Goal: Check status: Check status

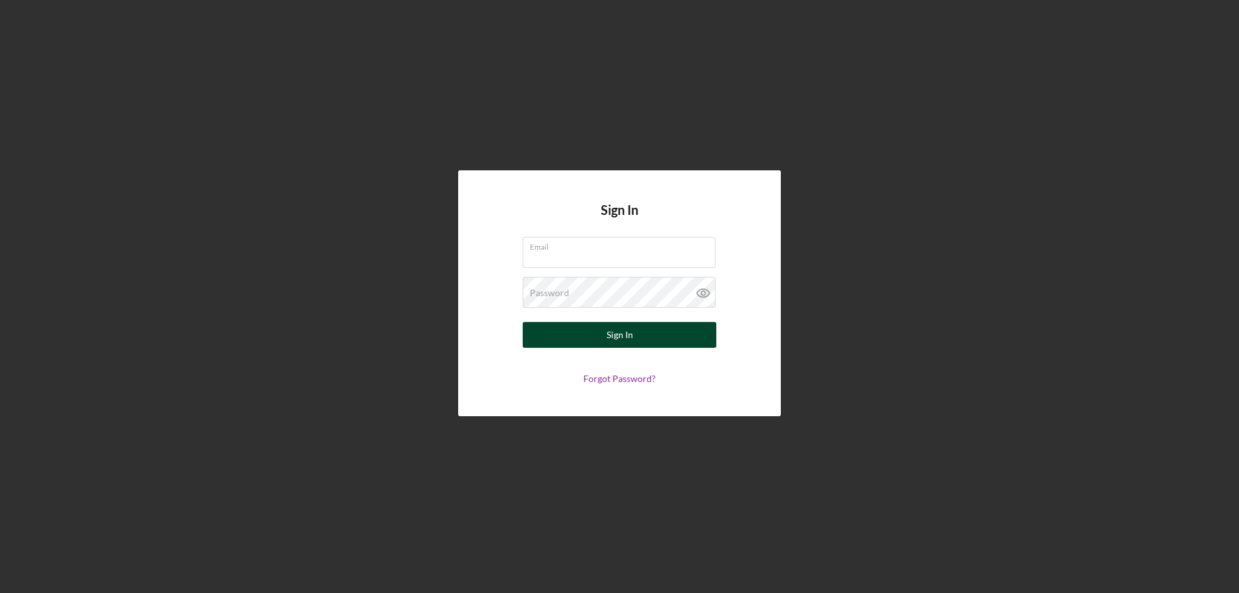
type input "[PERSON_NAME][EMAIL_ADDRESS][DOMAIN_NAME]"
click at [604, 338] on button "Sign In" at bounding box center [620, 335] width 194 height 26
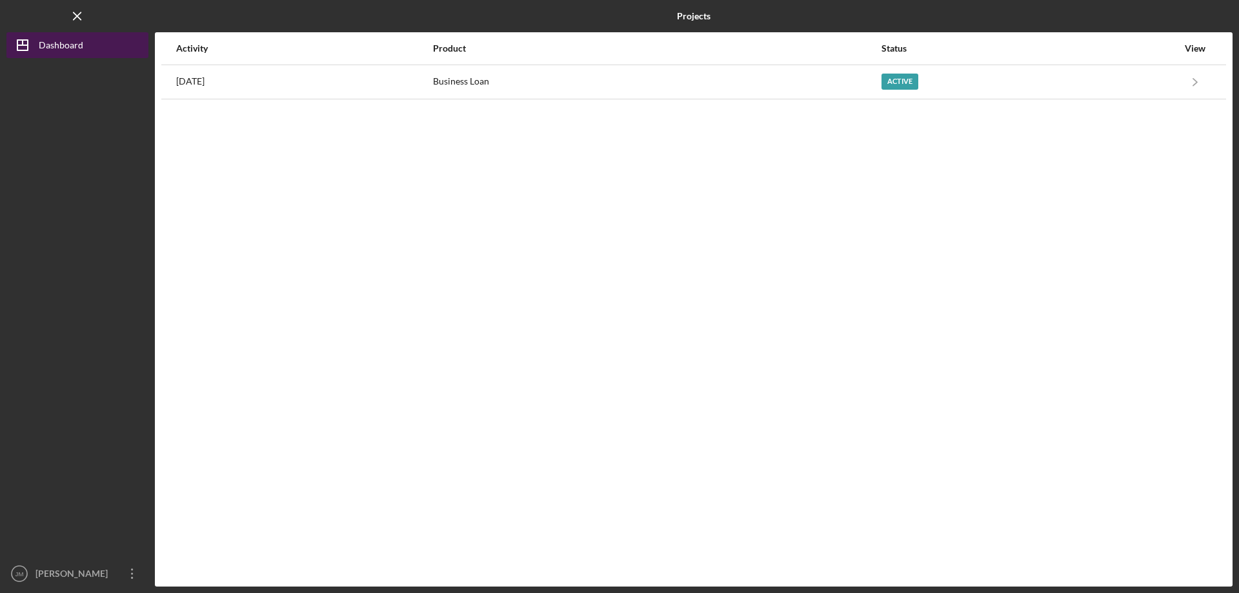
click at [108, 46] on button "Icon/Dashboard Dashboard" at bounding box center [77, 45] width 142 height 26
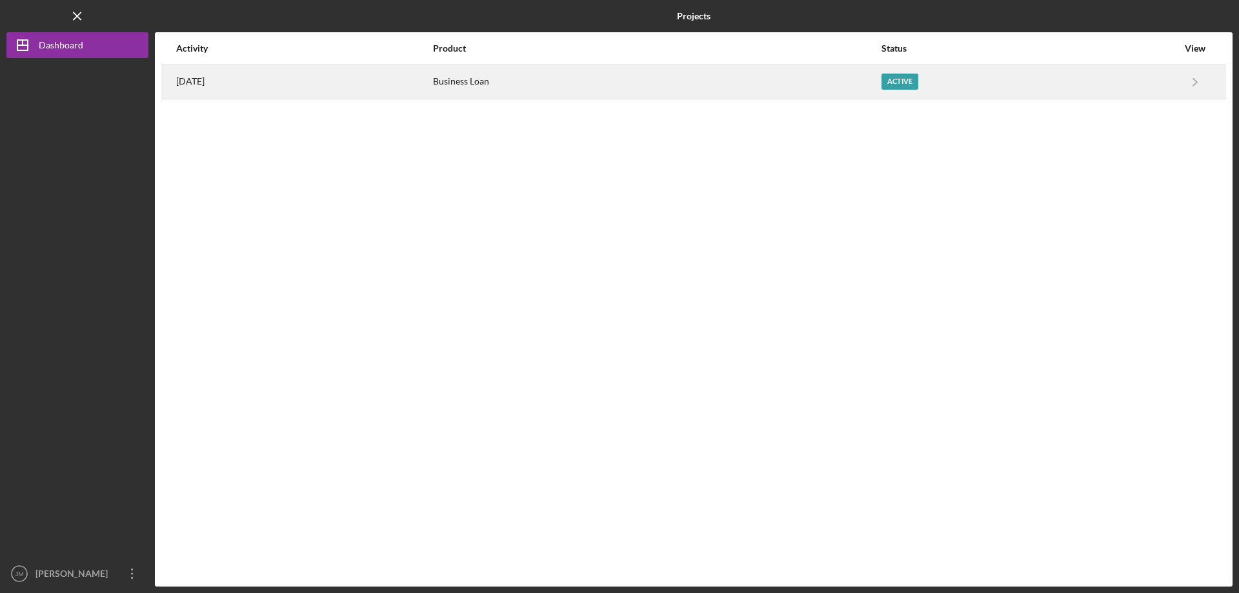
click at [918, 85] on div "Active" at bounding box center [900, 82] width 37 height 16
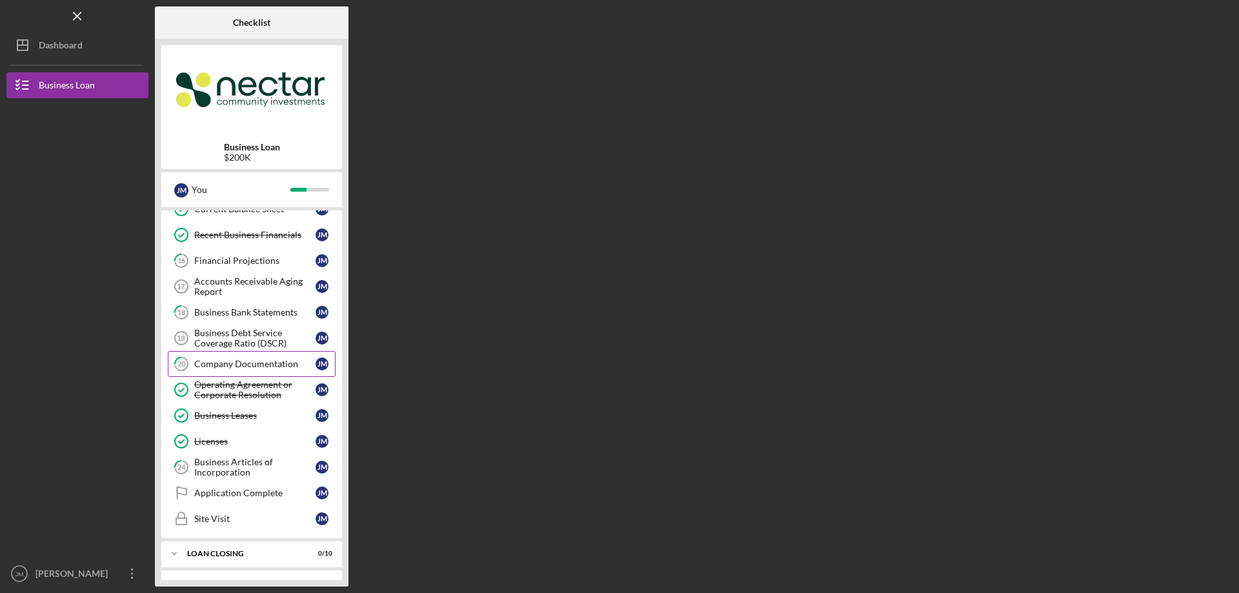
scroll to position [376, 0]
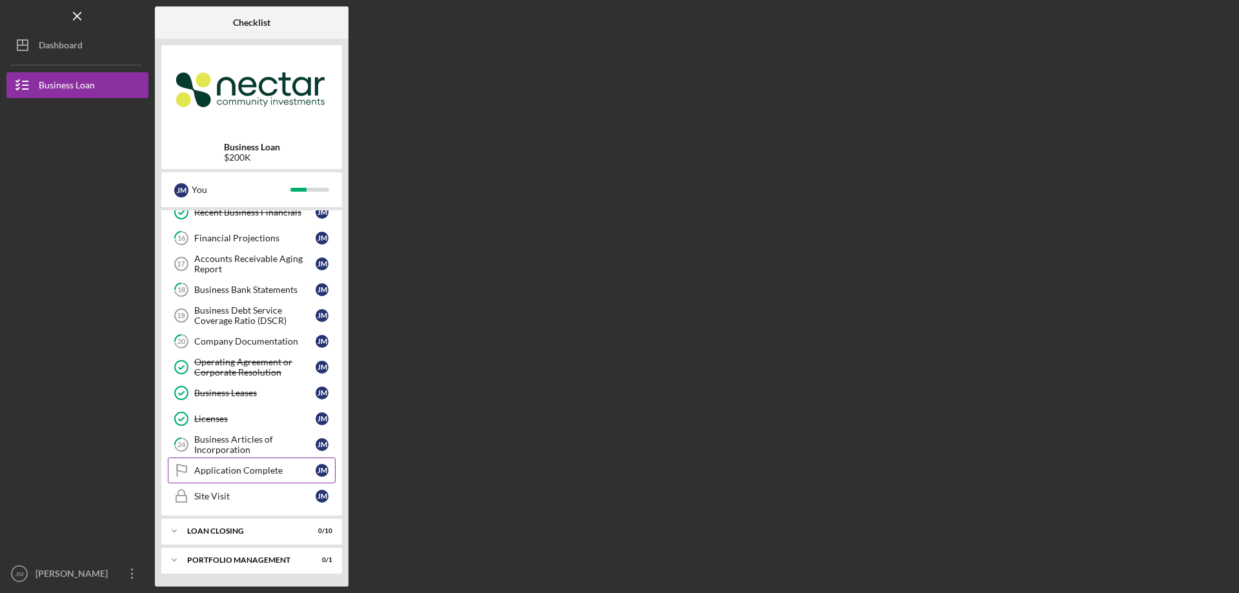
click at [251, 474] on div "Application Complete" at bounding box center [254, 470] width 121 height 10
